Goal: Task Accomplishment & Management: Complete application form

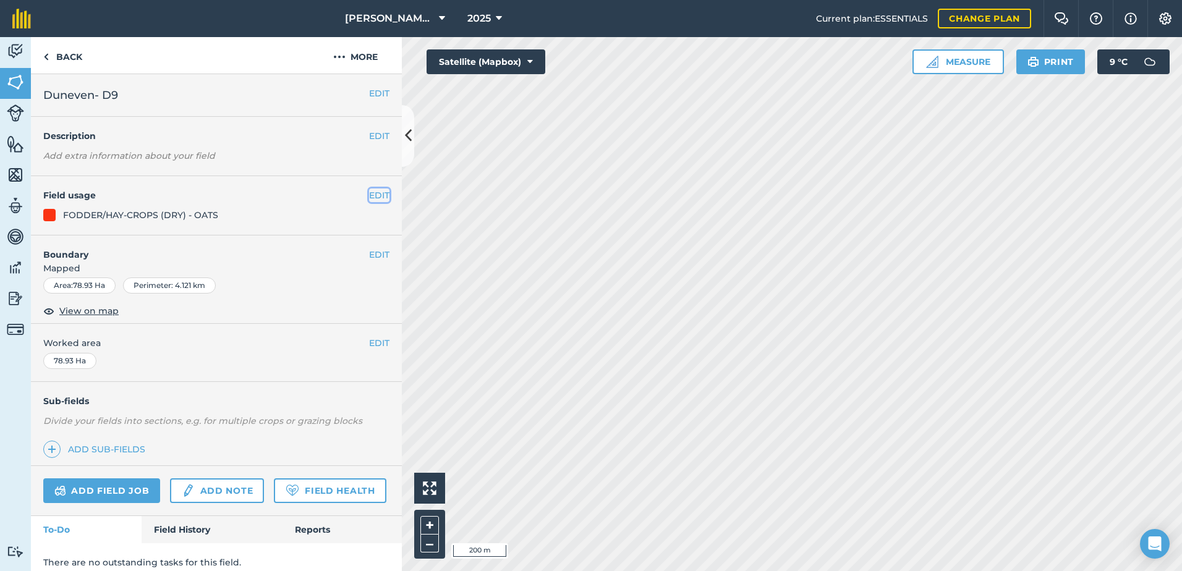
click at [372, 192] on button "EDIT" at bounding box center [379, 195] width 20 height 14
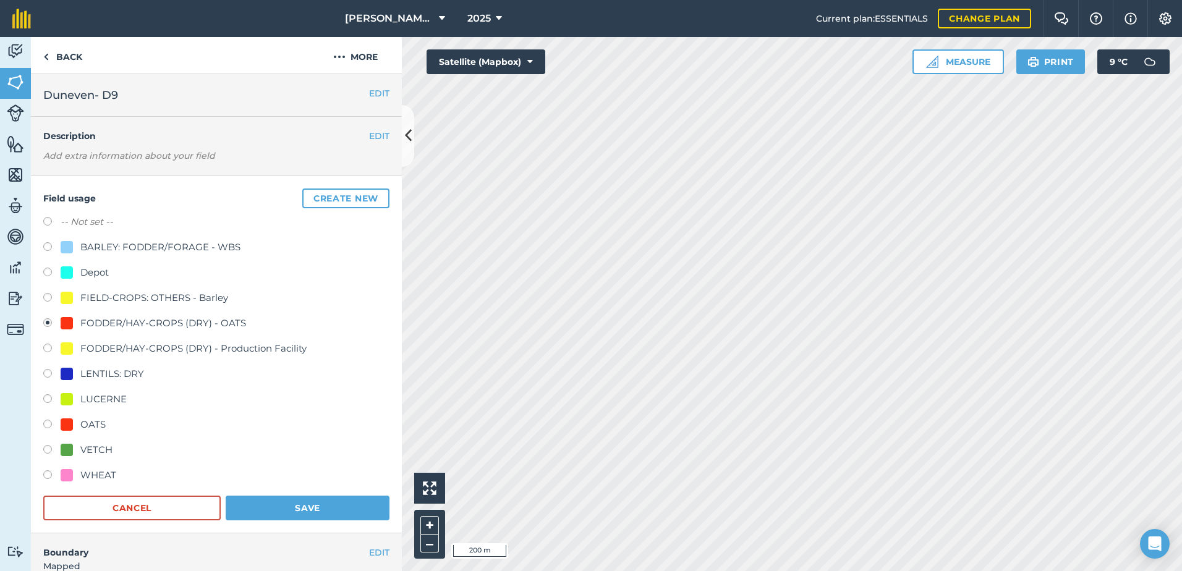
click at [49, 222] on label at bounding box center [51, 223] width 17 height 12
radio input "true"
radio input "false"
click at [250, 504] on button "Save" at bounding box center [308, 508] width 164 height 25
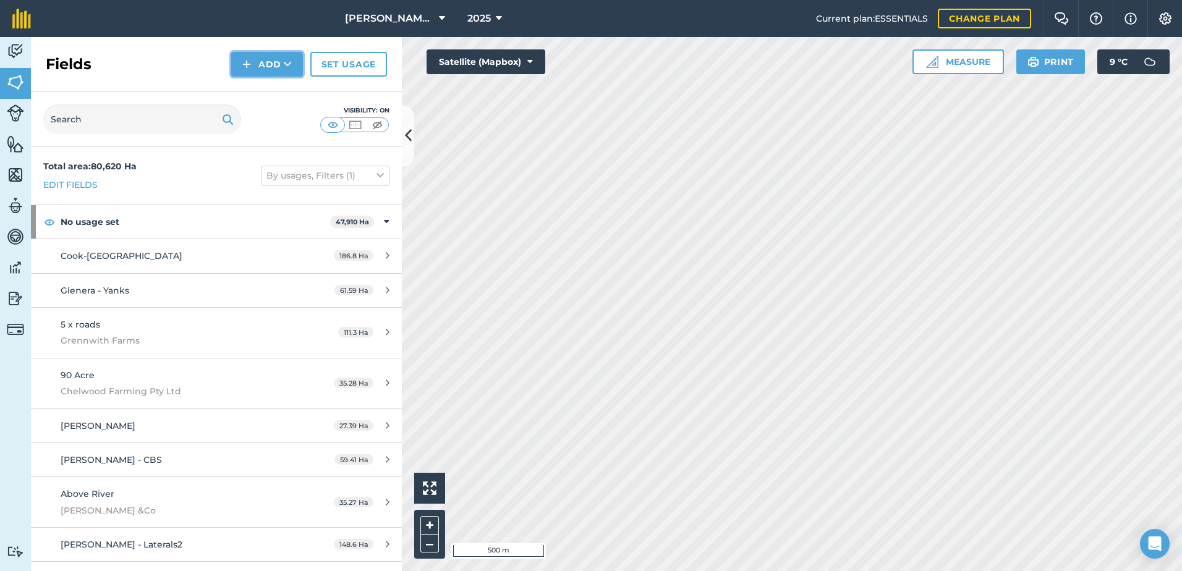
click at [267, 64] on button "Add" at bounding box center [267, 64] width 72 height 25
click at [266, 96] on link "Draw" at bounding box center [267, 91] width 68 height 27
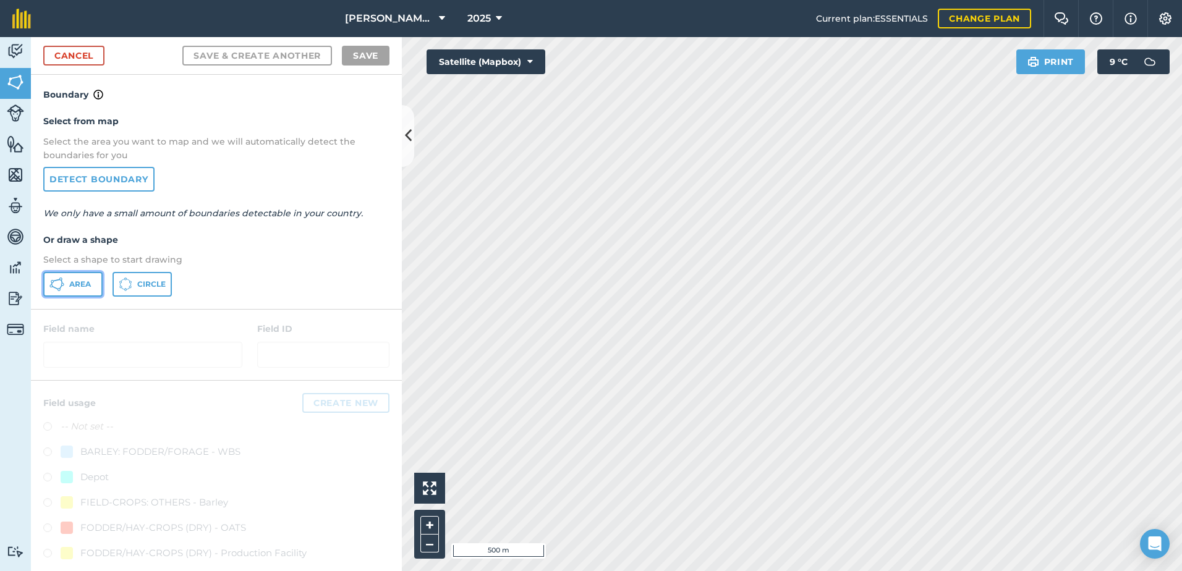
drag, startPoint x: 64, startPoint y: 273, endPoint x: 69, endPoint y: 281, distance: 10.0
click at [64, 274] on button "Area" at bounding box center [72, 284] width 59 height 25
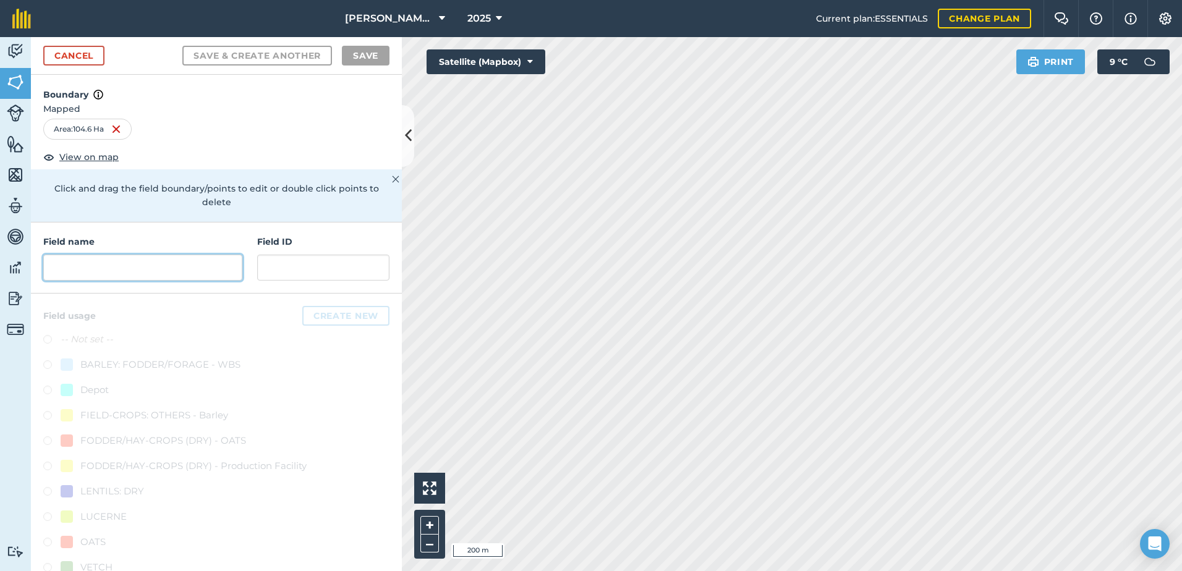
click at [213, 274] on input "text" at bounding box center [142, 268] width 199 height 26
click at [92, 284] on div "Field name Field ID" at bounding box center [216, 257] width 371 height 71
click at [105, 269] on input "text" at bounding box center [142, 268] width 199 height 26
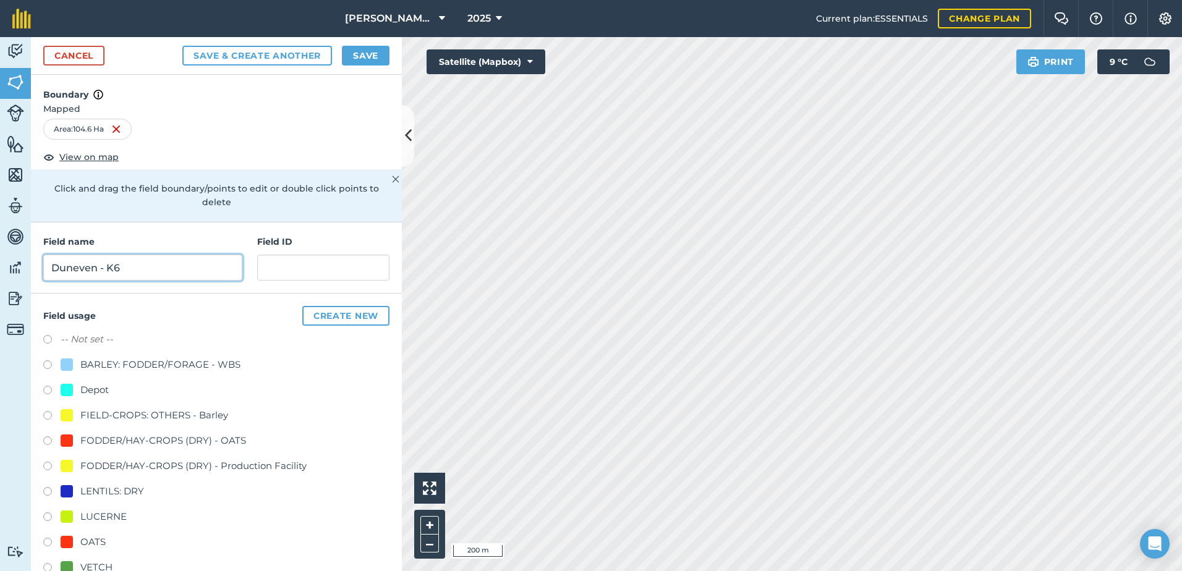
type input "Duneven - K6"
click at [47, 544] on label at bounding box center [51, 544] width 17 height 12
radio input "true"
click at [373, 50] on button "Save" at bounding box center [366, 56] width 48 height 20
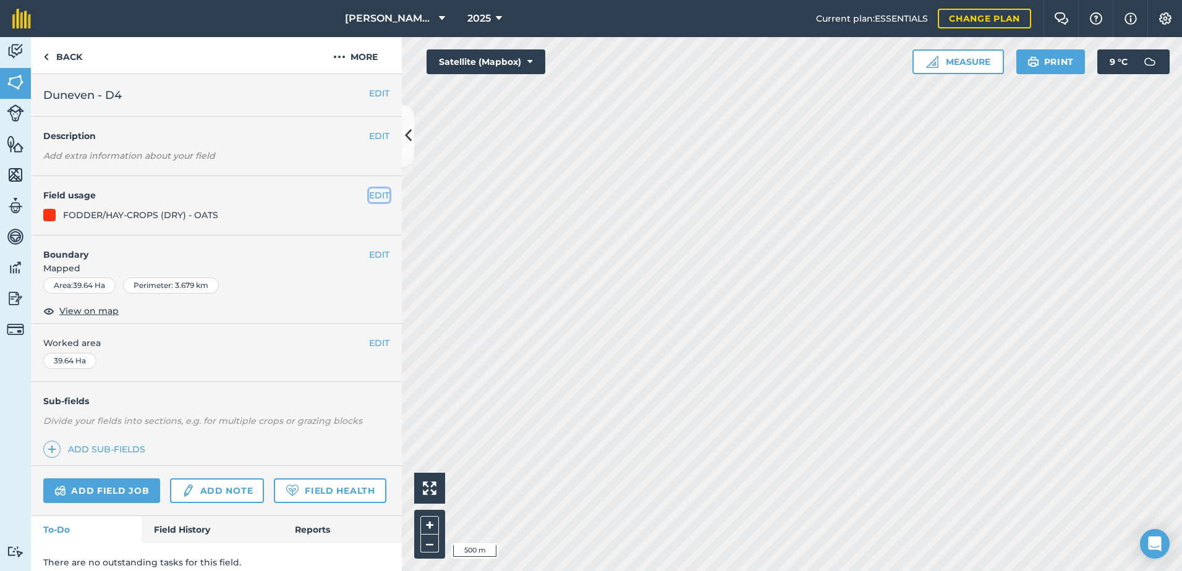
click at [370, 196] on button "EDIT" at bounding box center [379, 195] width 20 height 14
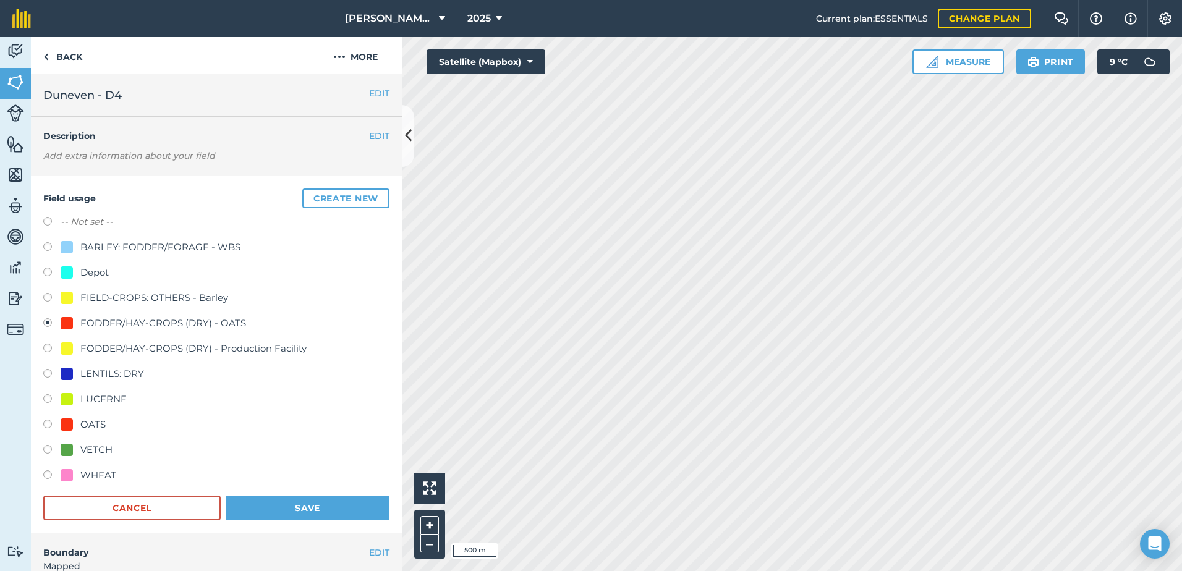
click at [50, 226] on label at bounding box center [51, 223] width 17 height 12
radio input "true"
radio input "false"
click at [279, 507] on button "Save" at bounding box center [308, 508] width 164 height 25
